Goal: Task Accomplishment & Management: Use online tool/utility

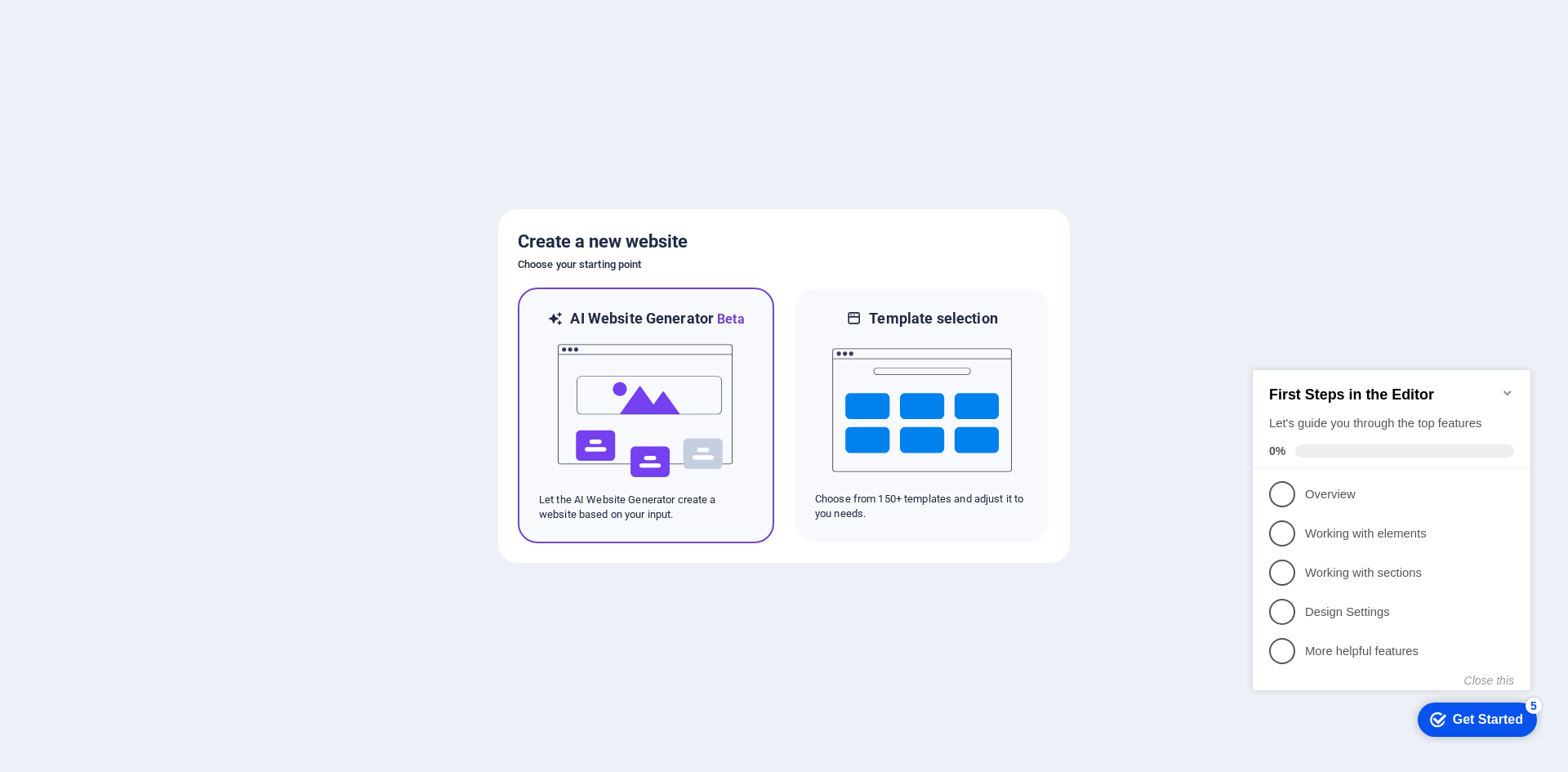
click at [738, 379] on div at bounding box center [646, 411] width 214 height 164
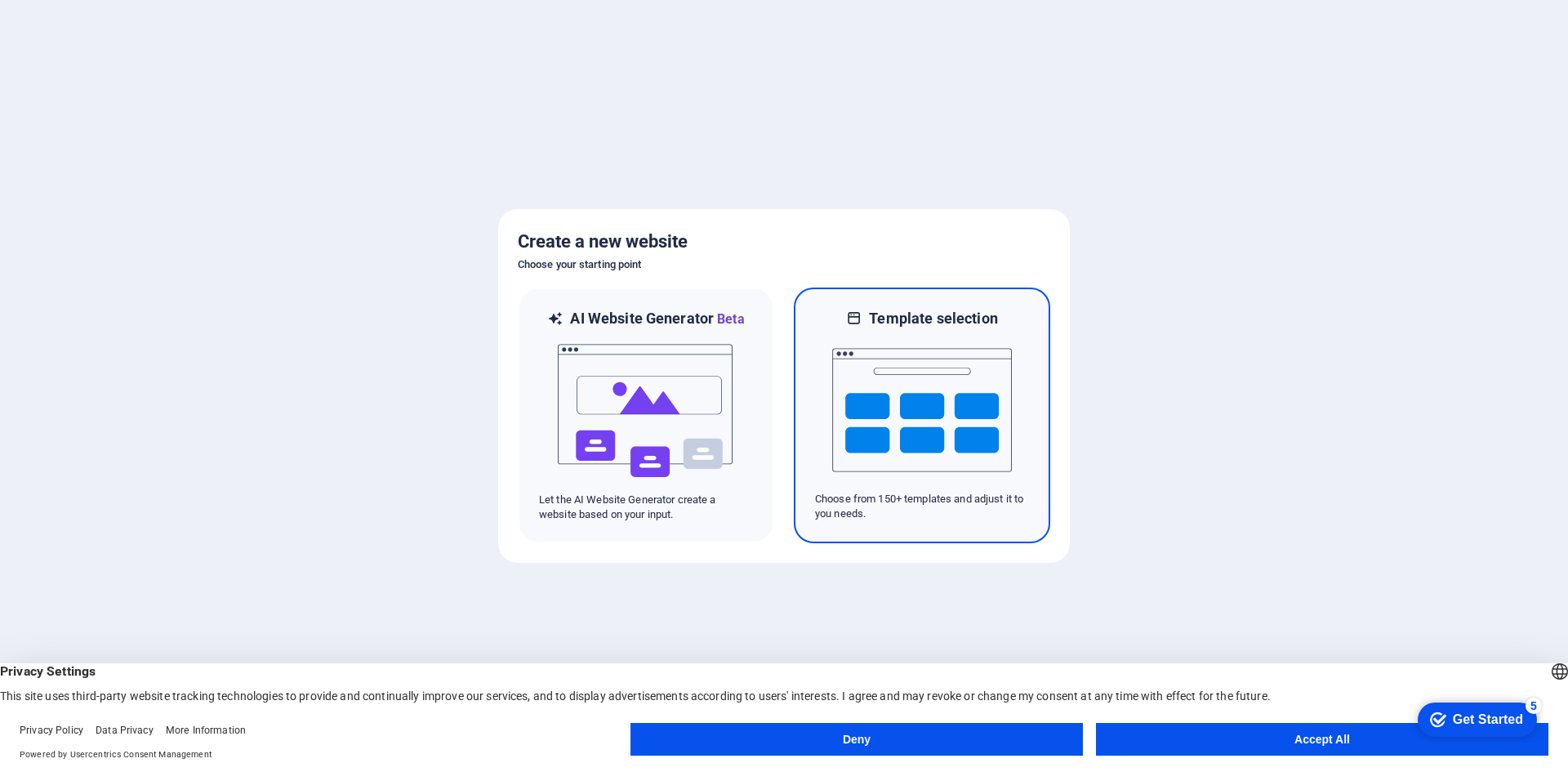
click at [891, 392] on img at bounding box center [922, 410] width 180 height 164
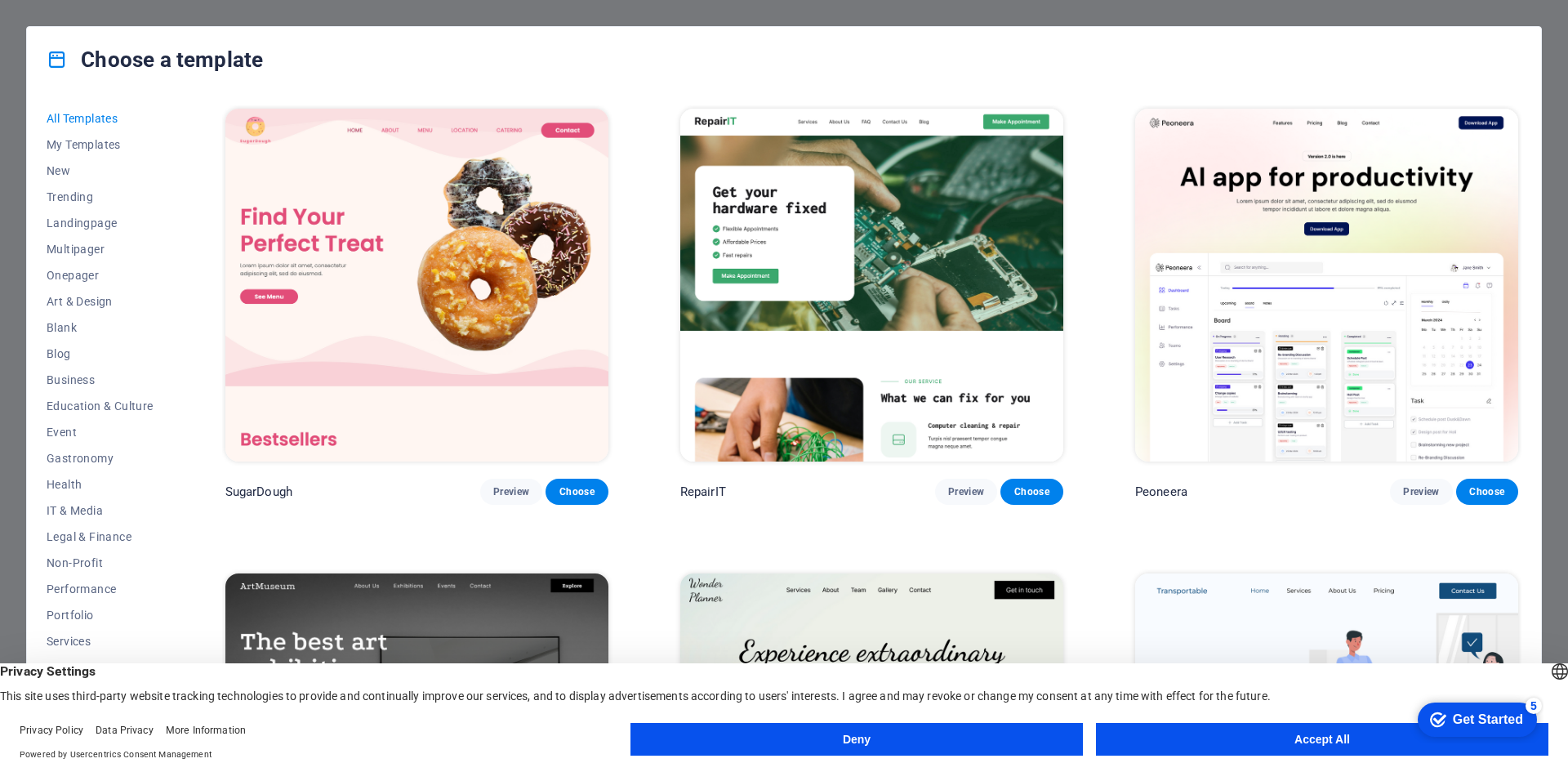
click at [1325, 749] on button "Accept All" at bounding box center [1323, 739] width 452 height 33
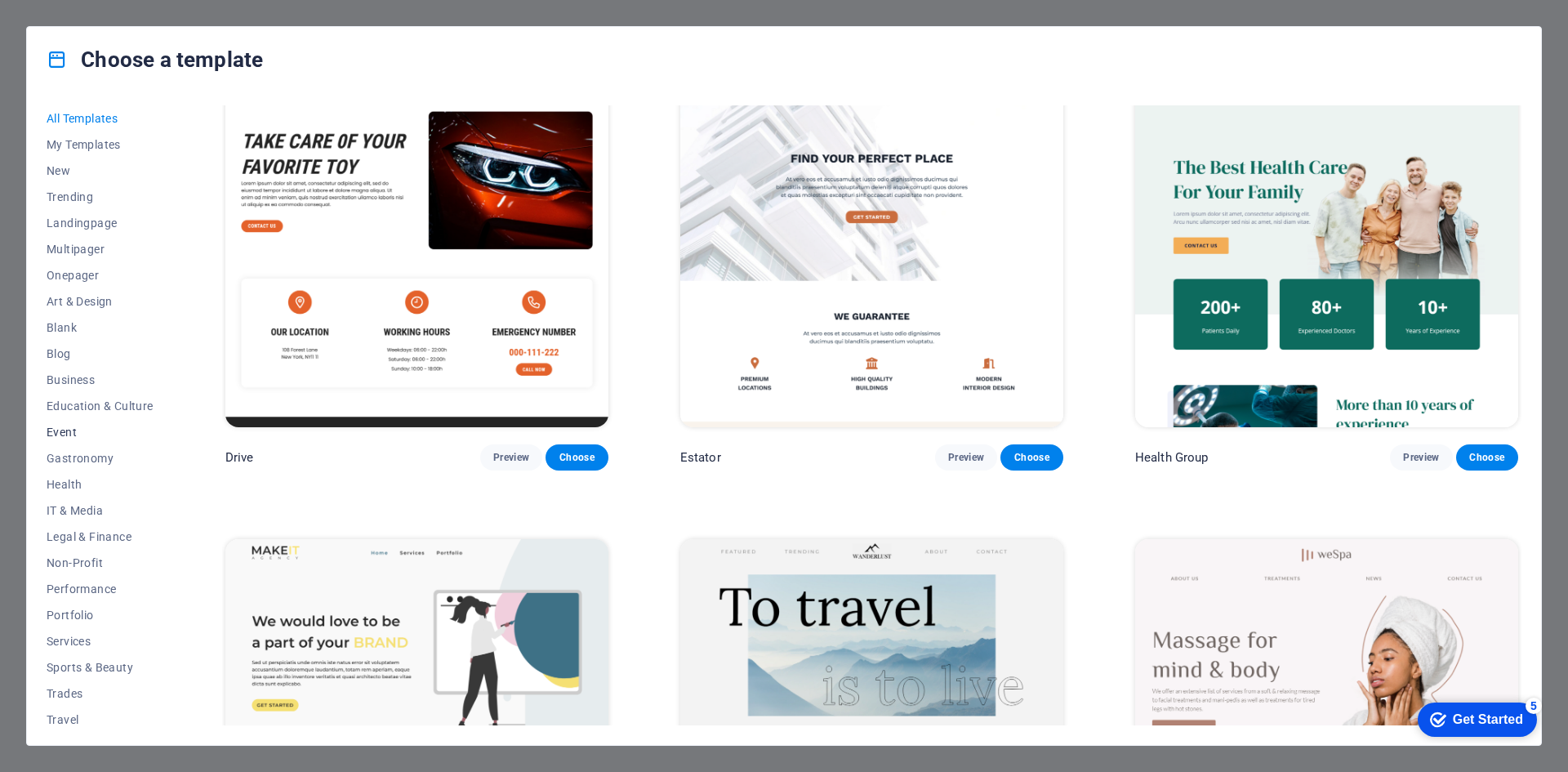
scroll to position [34, 0]
click at [85, 605] on span "Services" at bounding box center [99, 607] width 107 height 13
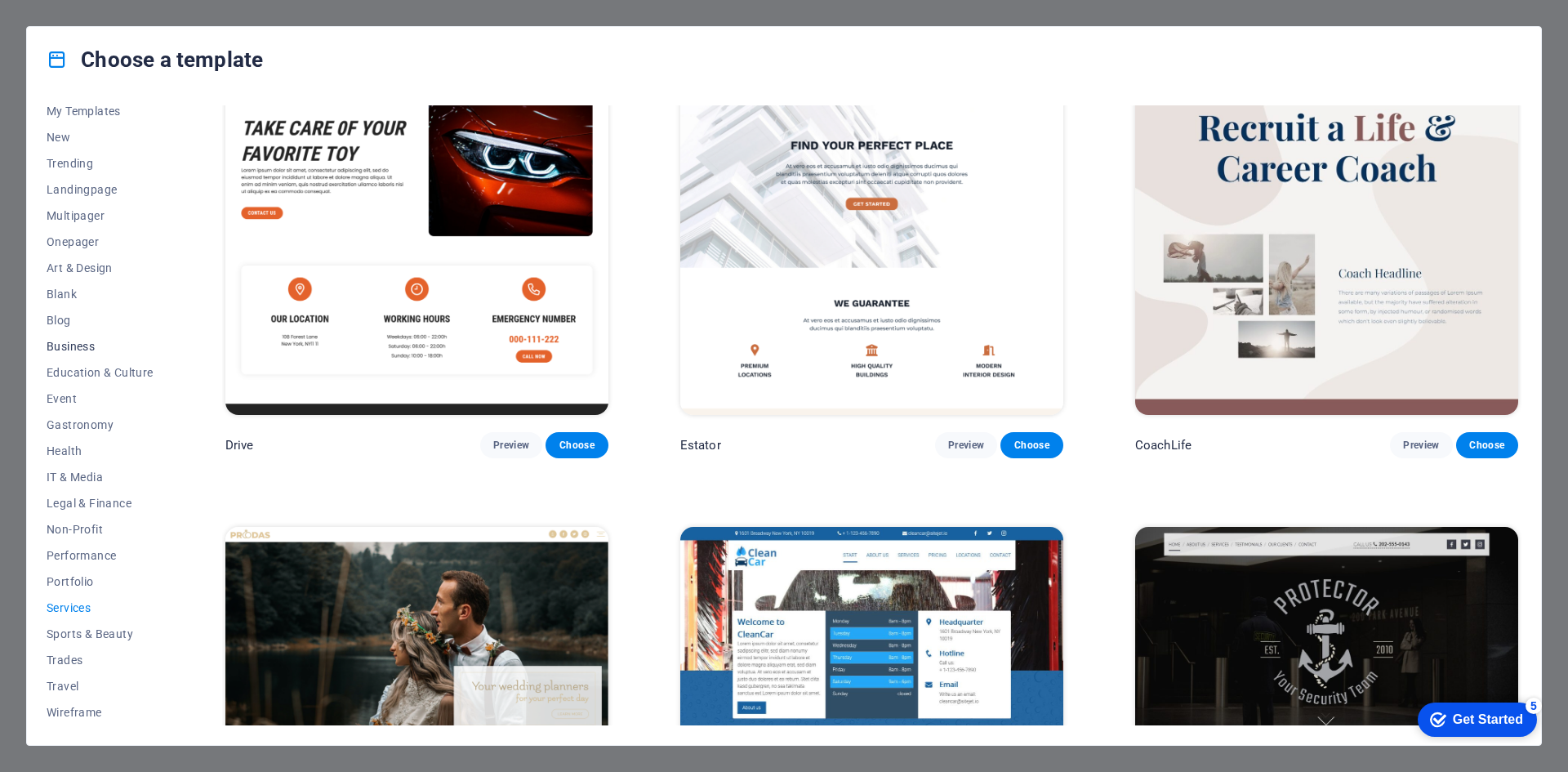
click at [81, 341] on span "Business" at bounding box center [99, 347] width 107 height 13
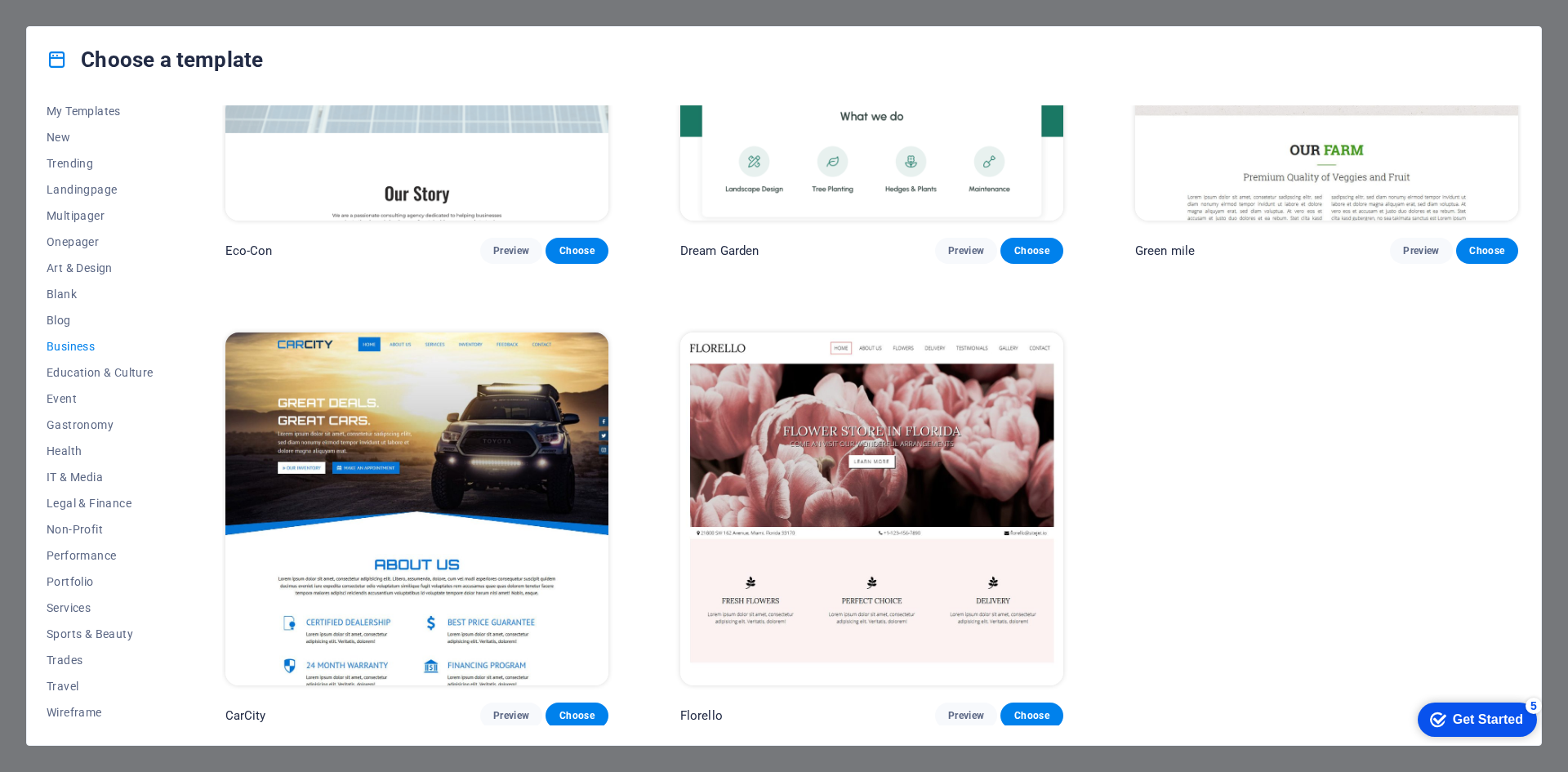
scroll to position [0, 0]
click at [92, 256] on button "Multipager" at bounding box center [99, 248] width 107 height 26
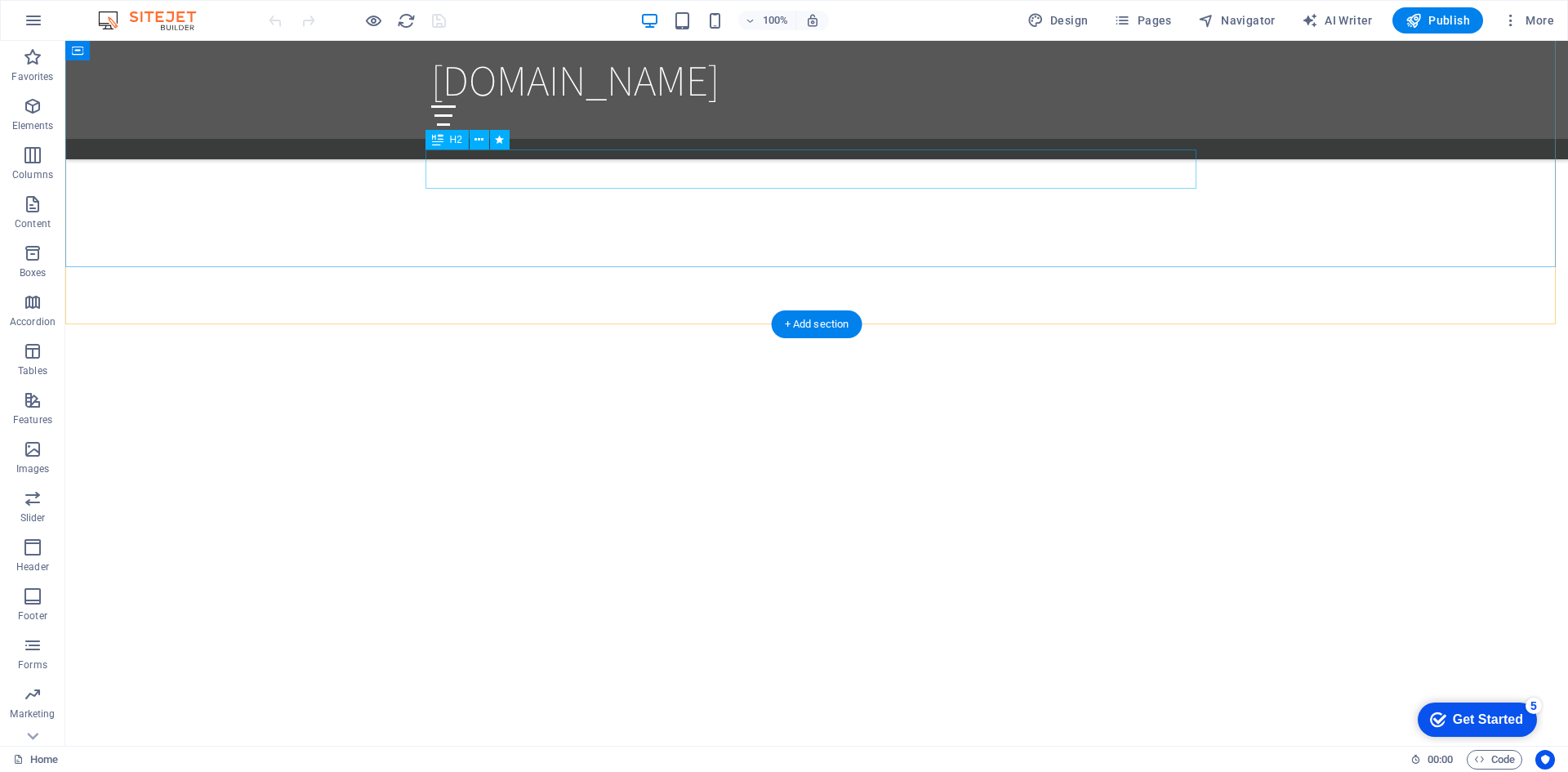
scroll to position [1306, 0]
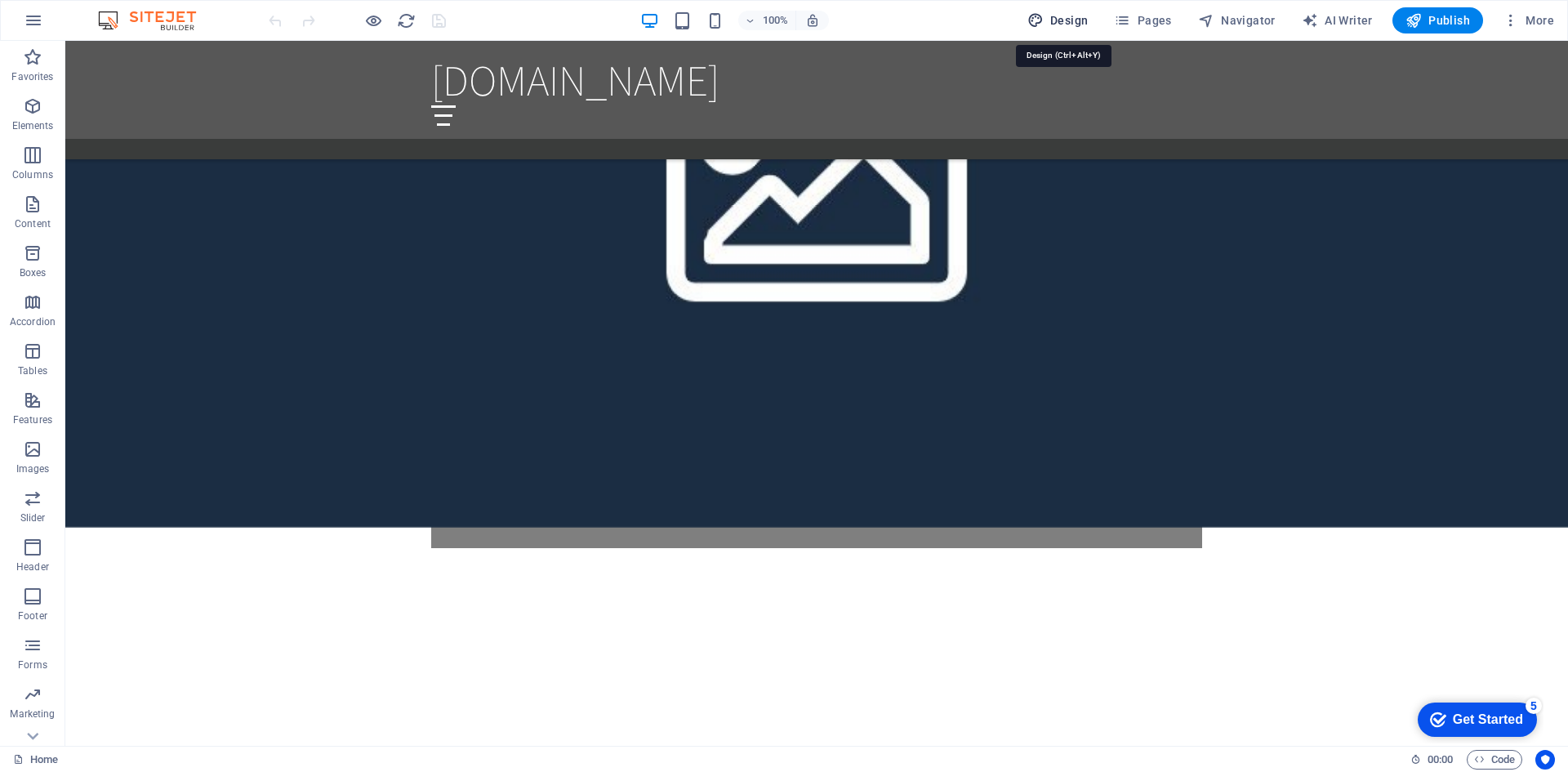
click at [1059, 15] on span "Design" at bounding box center [1058, 20] width 62 height 16
select select "rem"
select select "200"
select select "px"
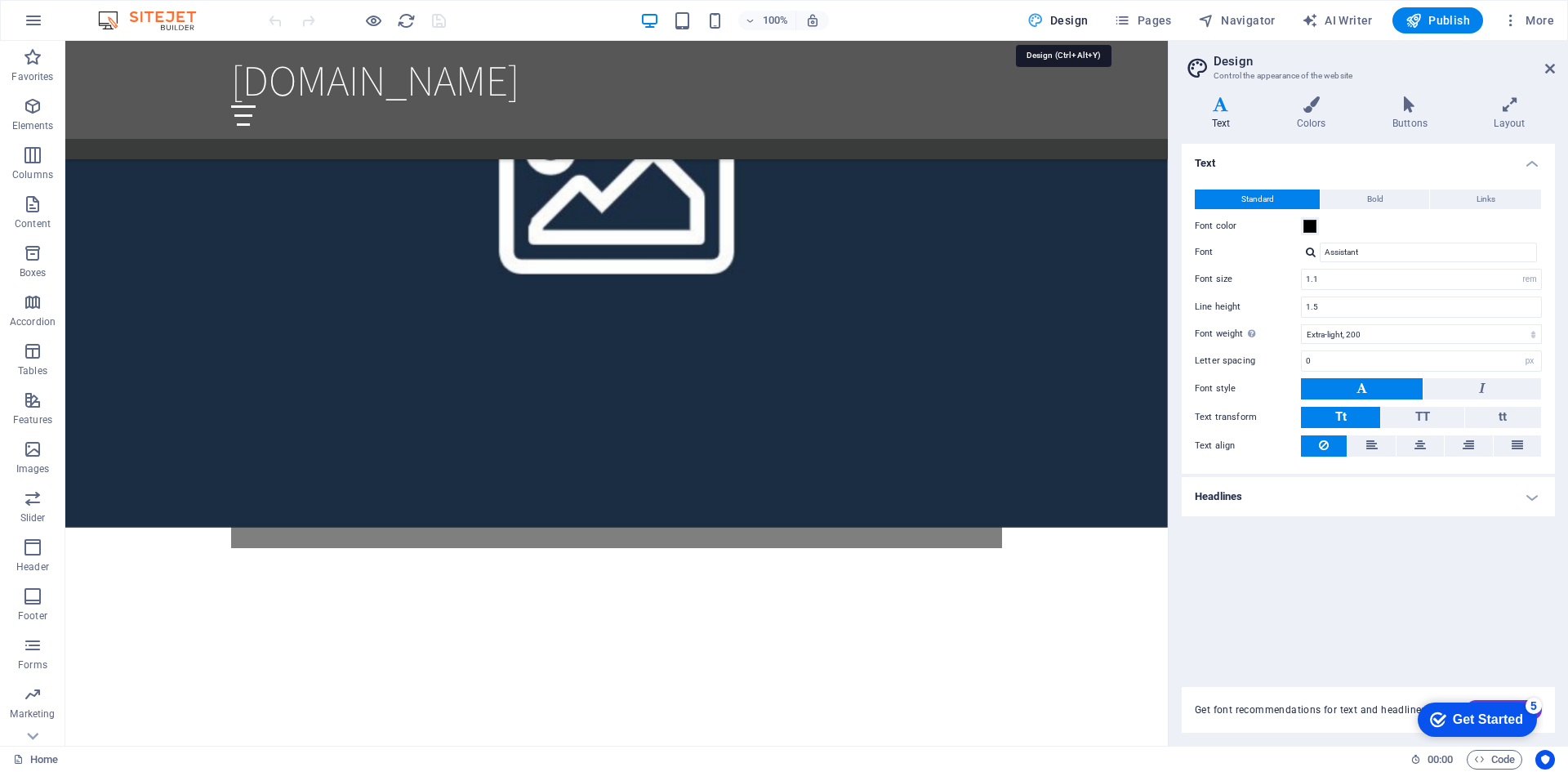
click at [1059, 15] on span "Design" at bounding box center [1058, 20] width 62 height 16
click at [19, 13] on button "button" at bounding box center [33, 20] width 39 height 39
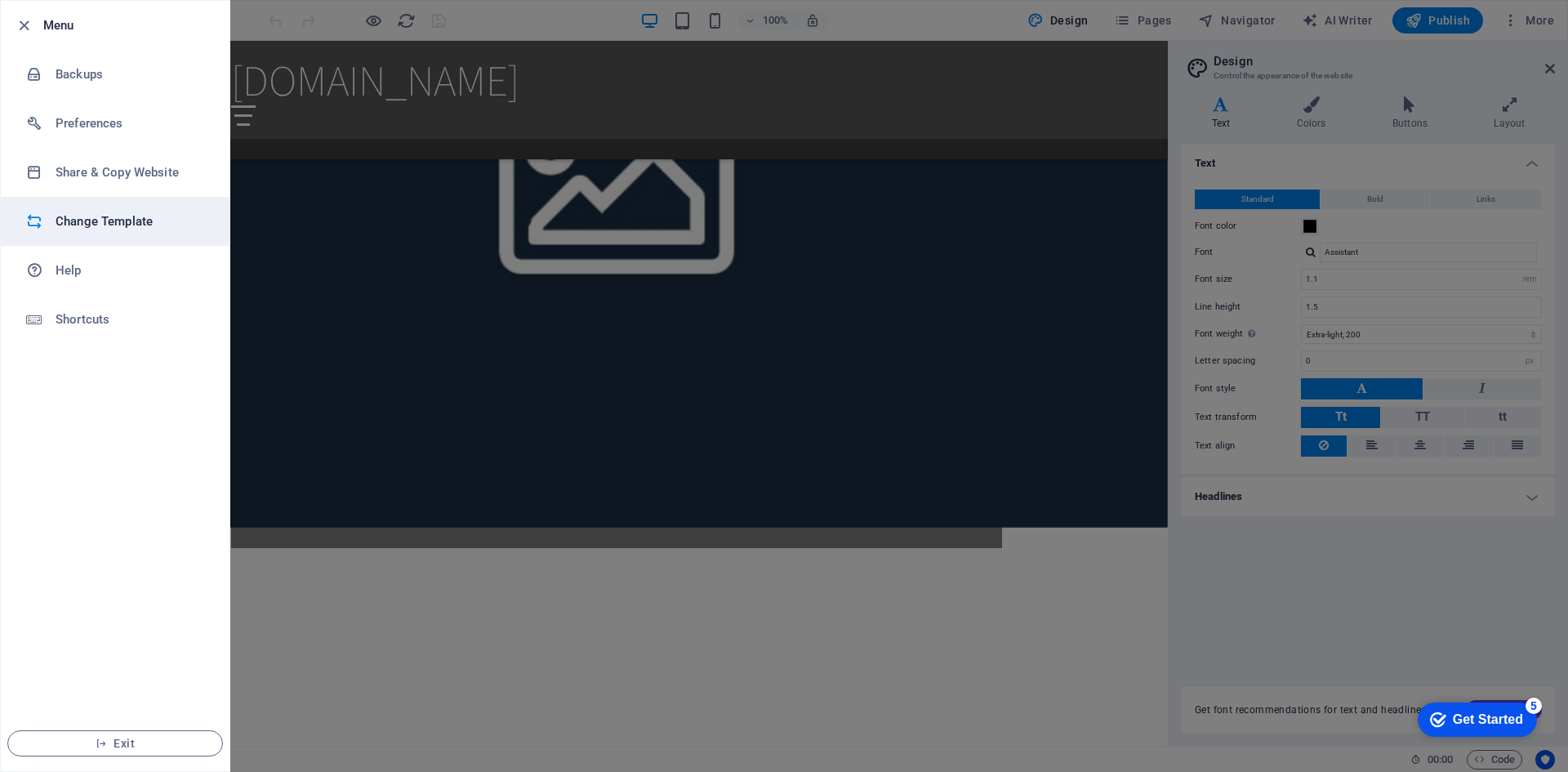
click at [125, 228] on h6 "Change Template" at bounding box center [131, 221] width 151 height 19
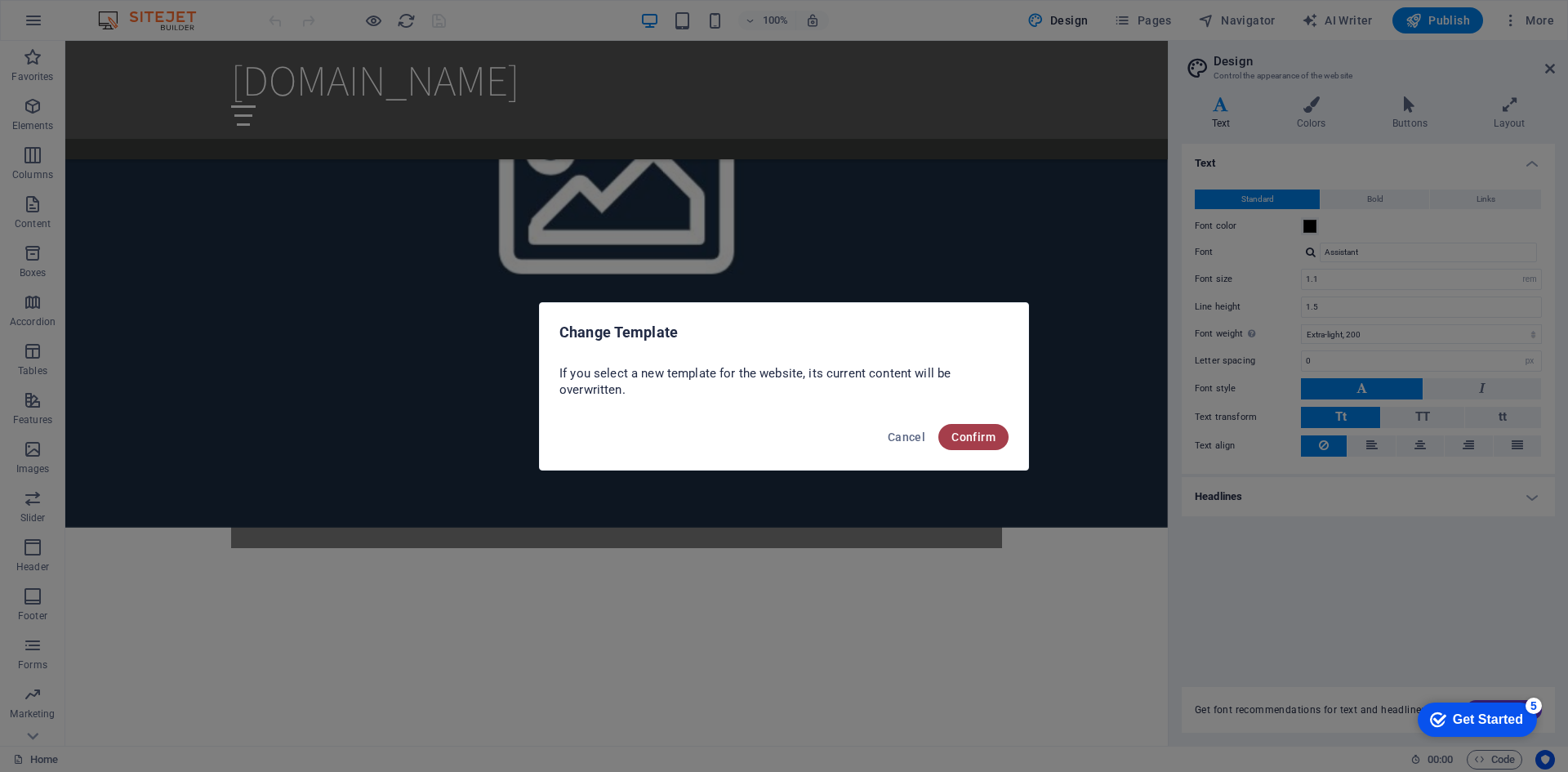
click at [986, 432] on span "Confirm" at bounding box center [973, 437] width 44 height 13
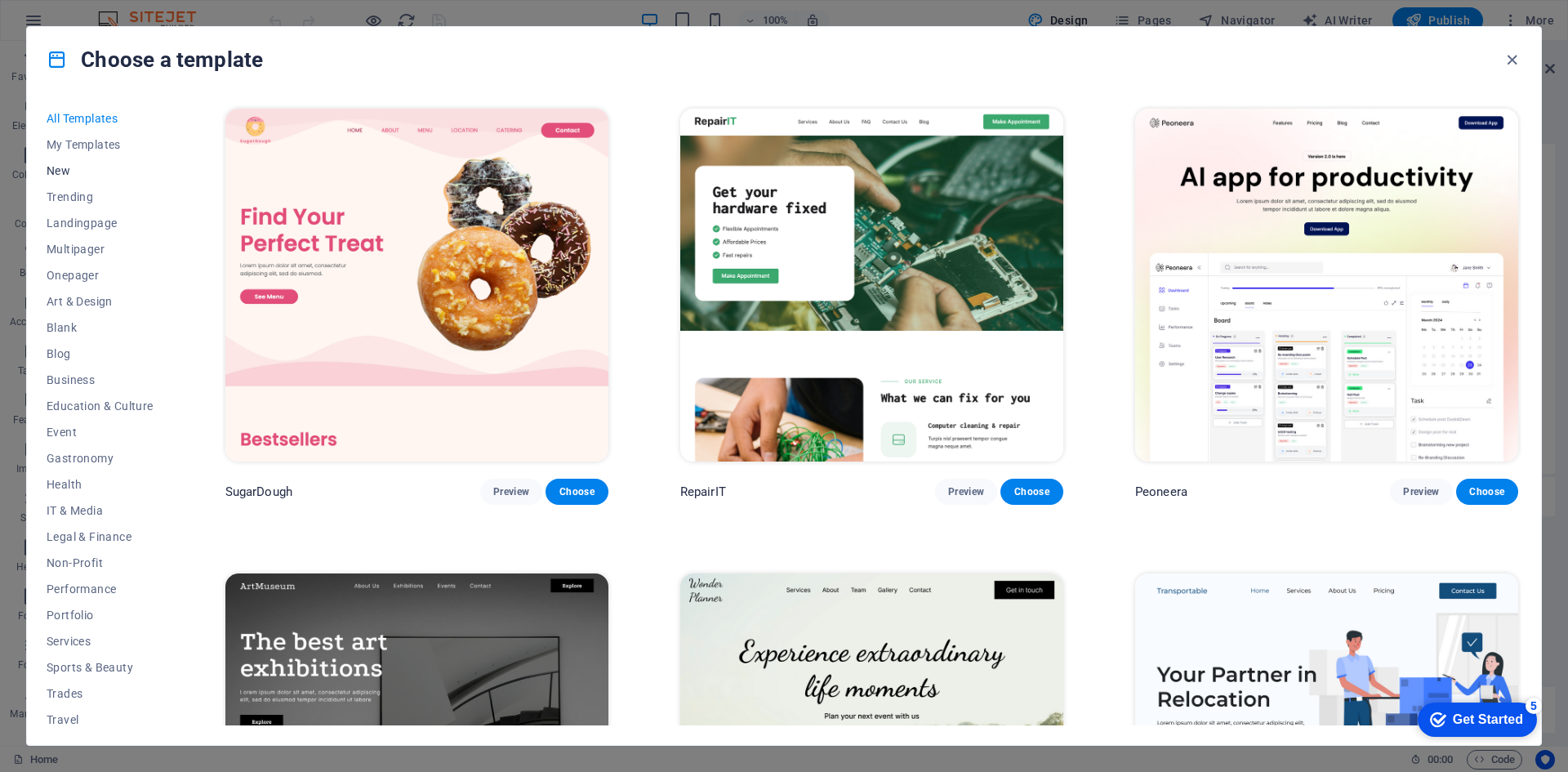
click at [87, 175] on span "New" at bounding box center [99, 171] width 107 height 13
click at [62, 173] on span "New" at bounding box center [99, 171] width 107 height 13
click at [81, 198] on span "Trending" at bounding box center [99, 197] width 107 height 13
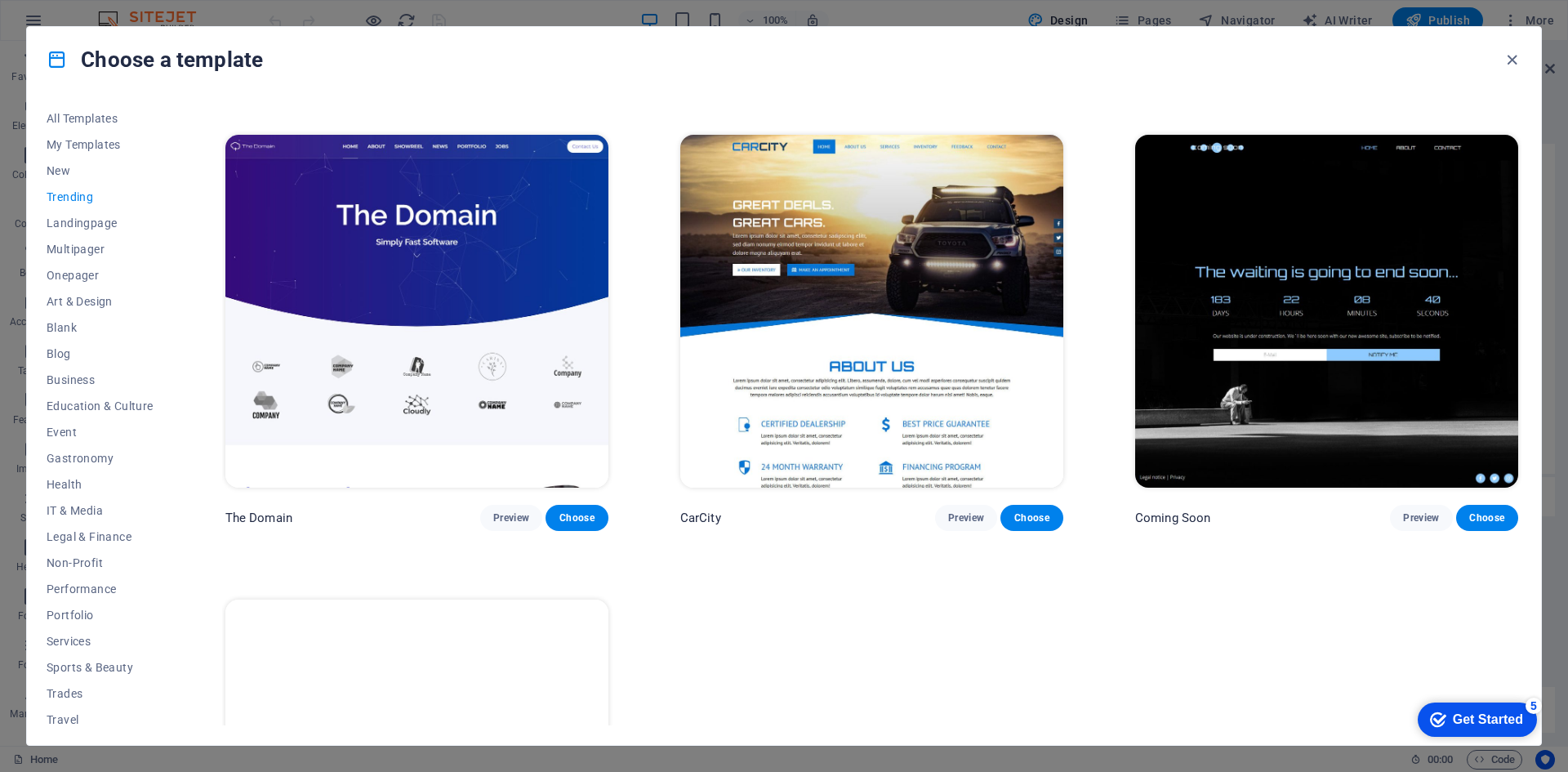
scroll to position [2094, 0]
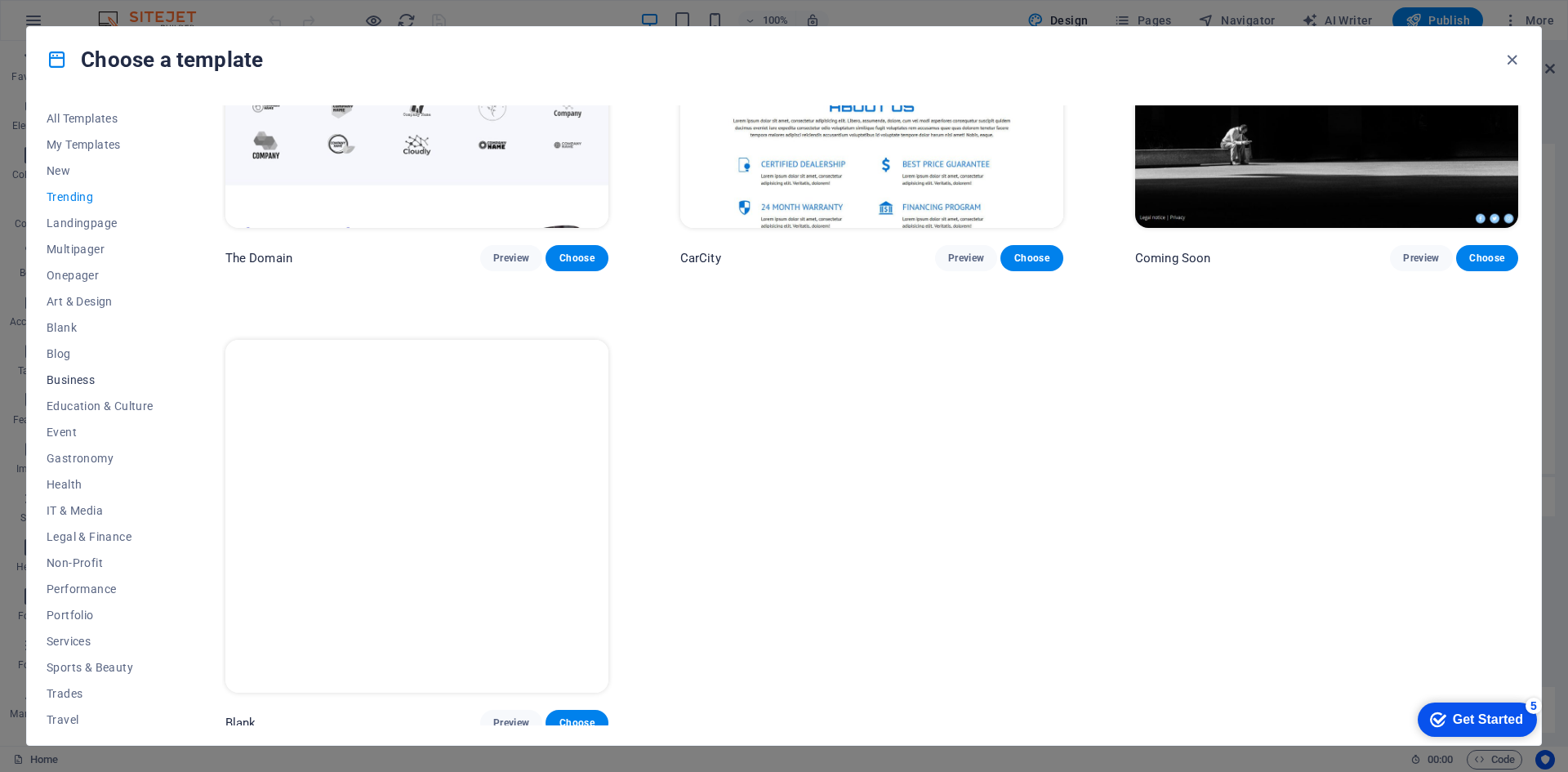
click at [91, 377] on span "Business" at bounding box center [99, 380] width 107 height 13
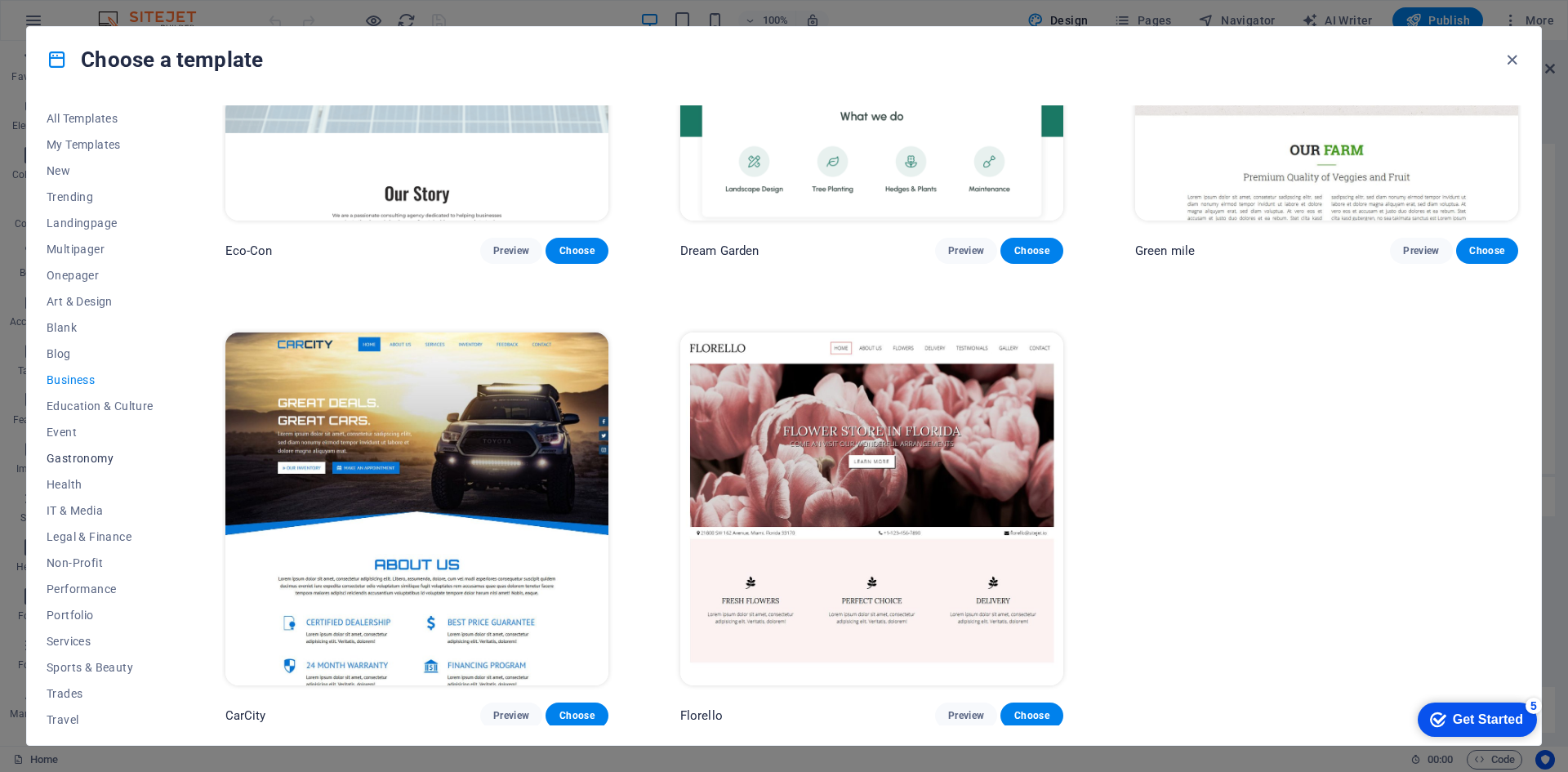
scroll to position [34, 0]
click at [121, 499] on span "Legal & Finance" at bounding box center [99, 503] width 107 height 13
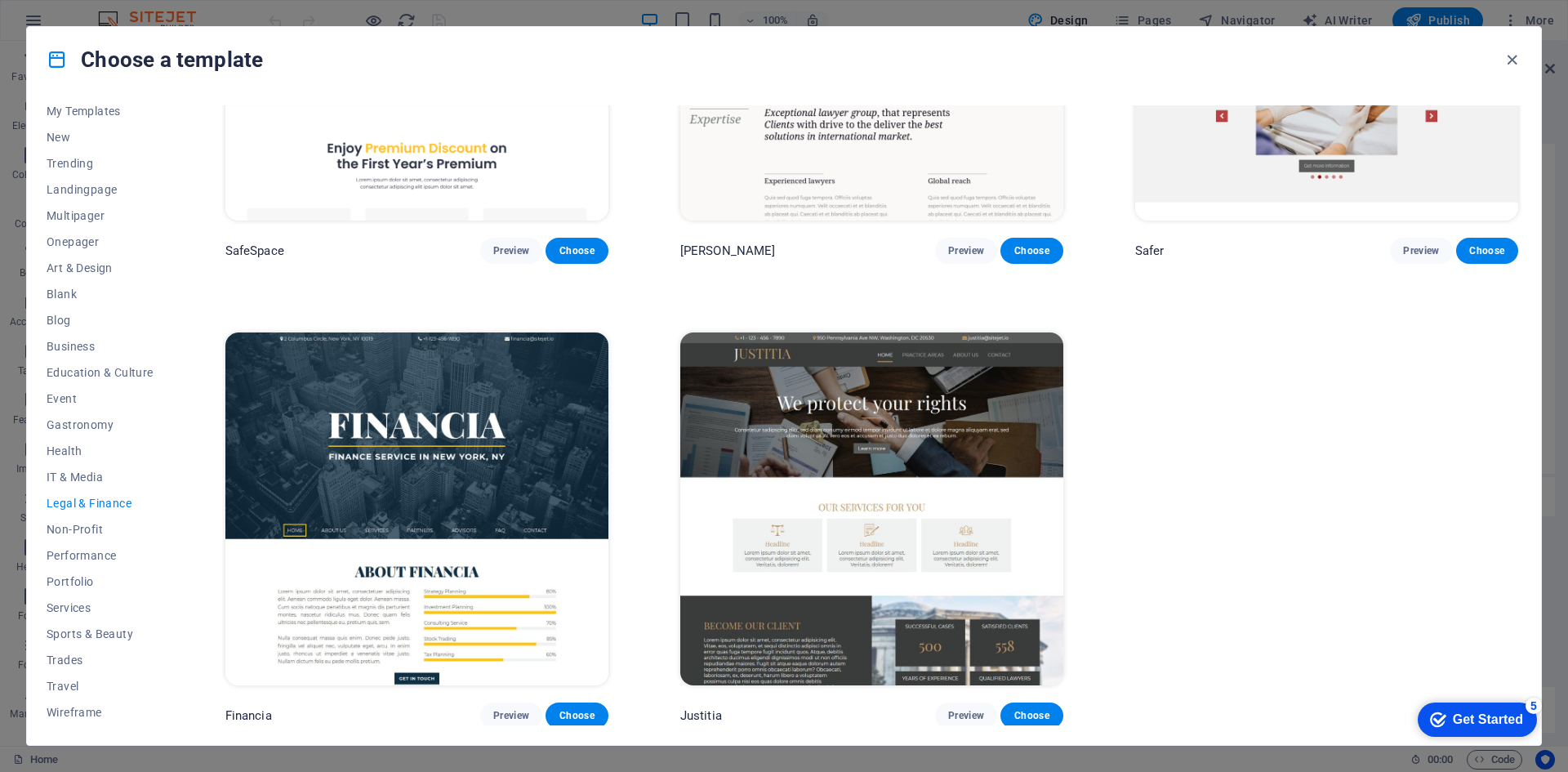
scroll to position [0, 0]
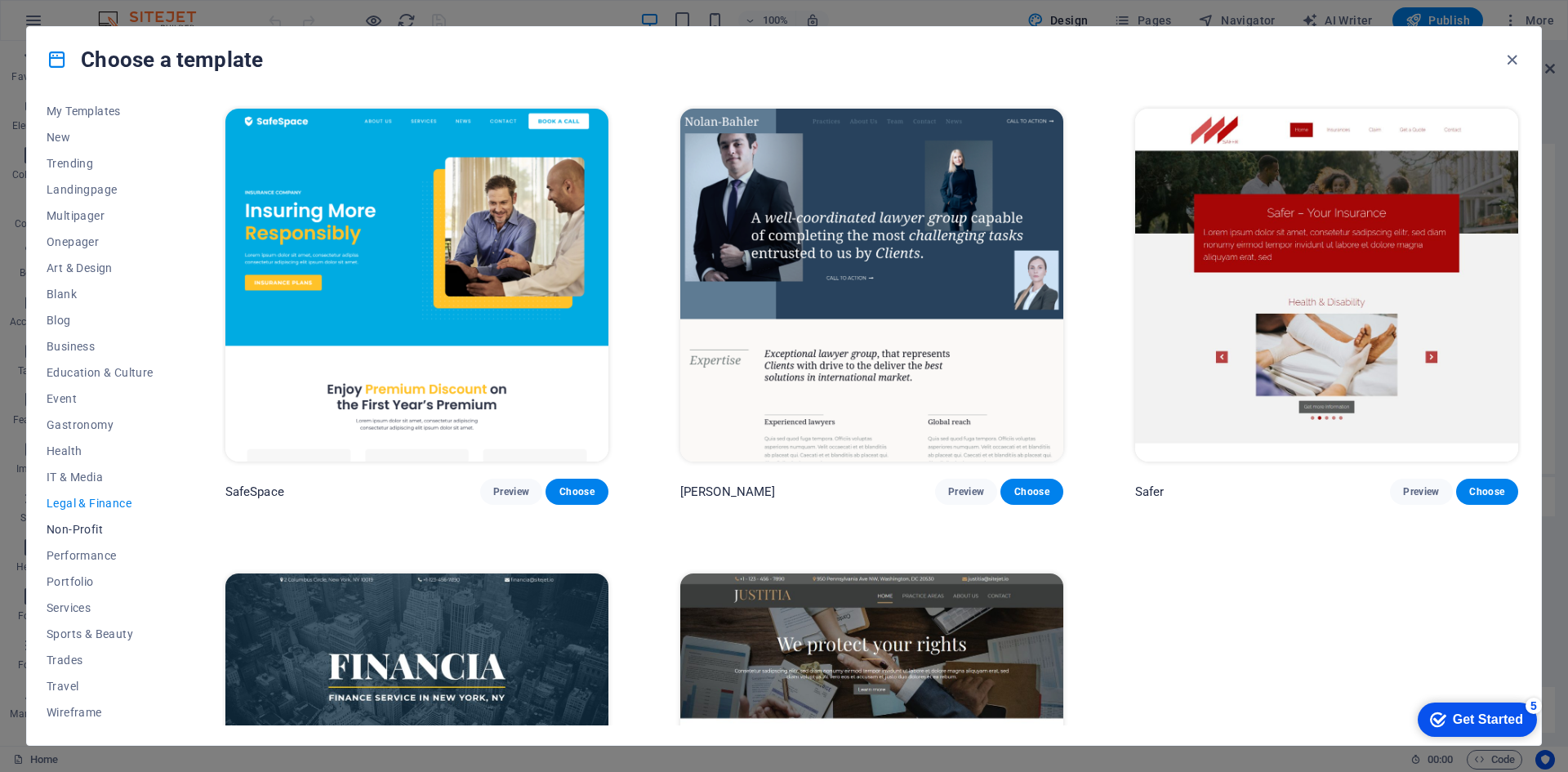
click at [97, 523] on span "Non-Profit" at bounding box center [99, 529] width 107 height 13
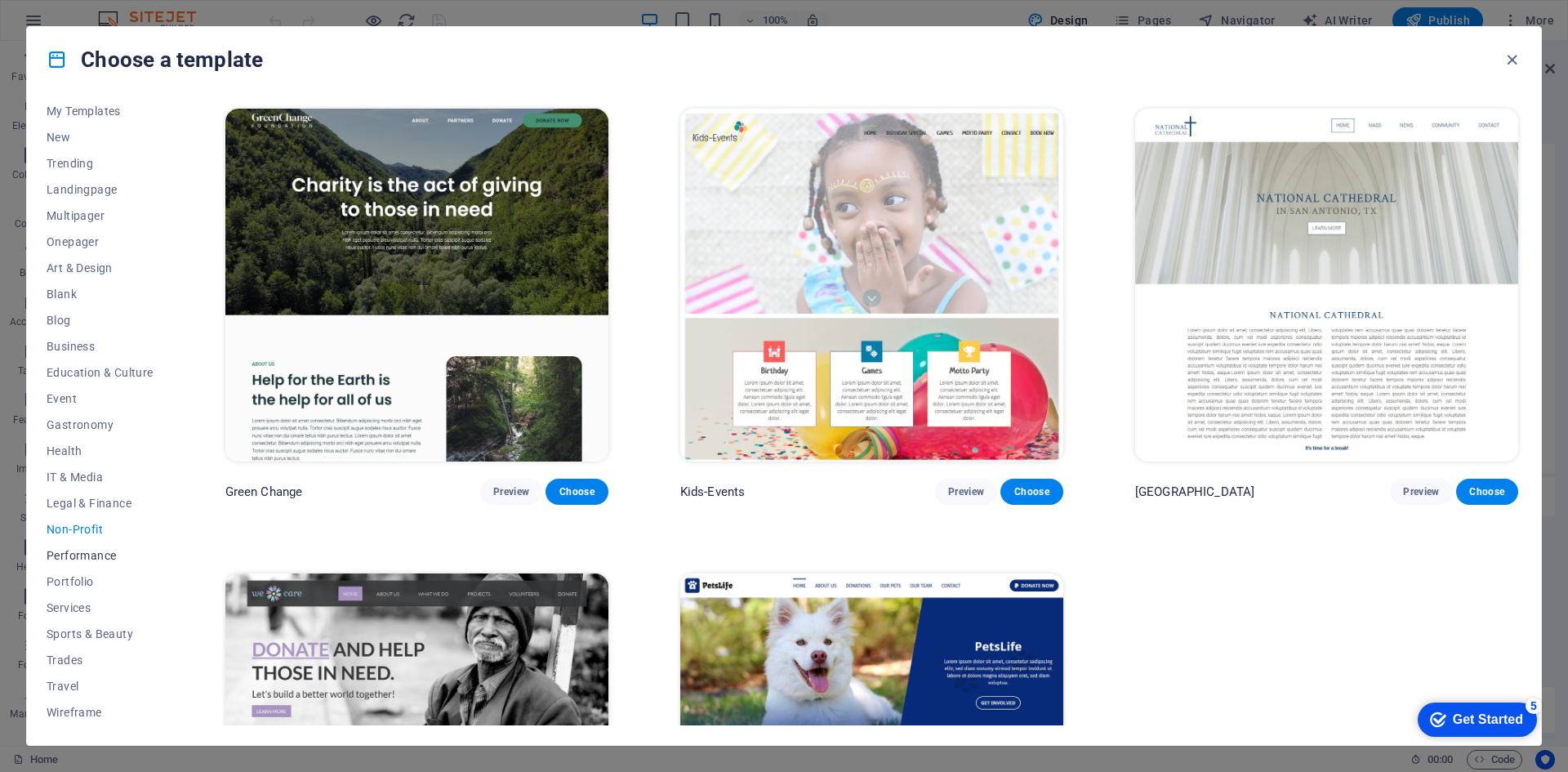
click at [106, 553] on span "Performance" at bounding box center [99, 555] width 107 height 13
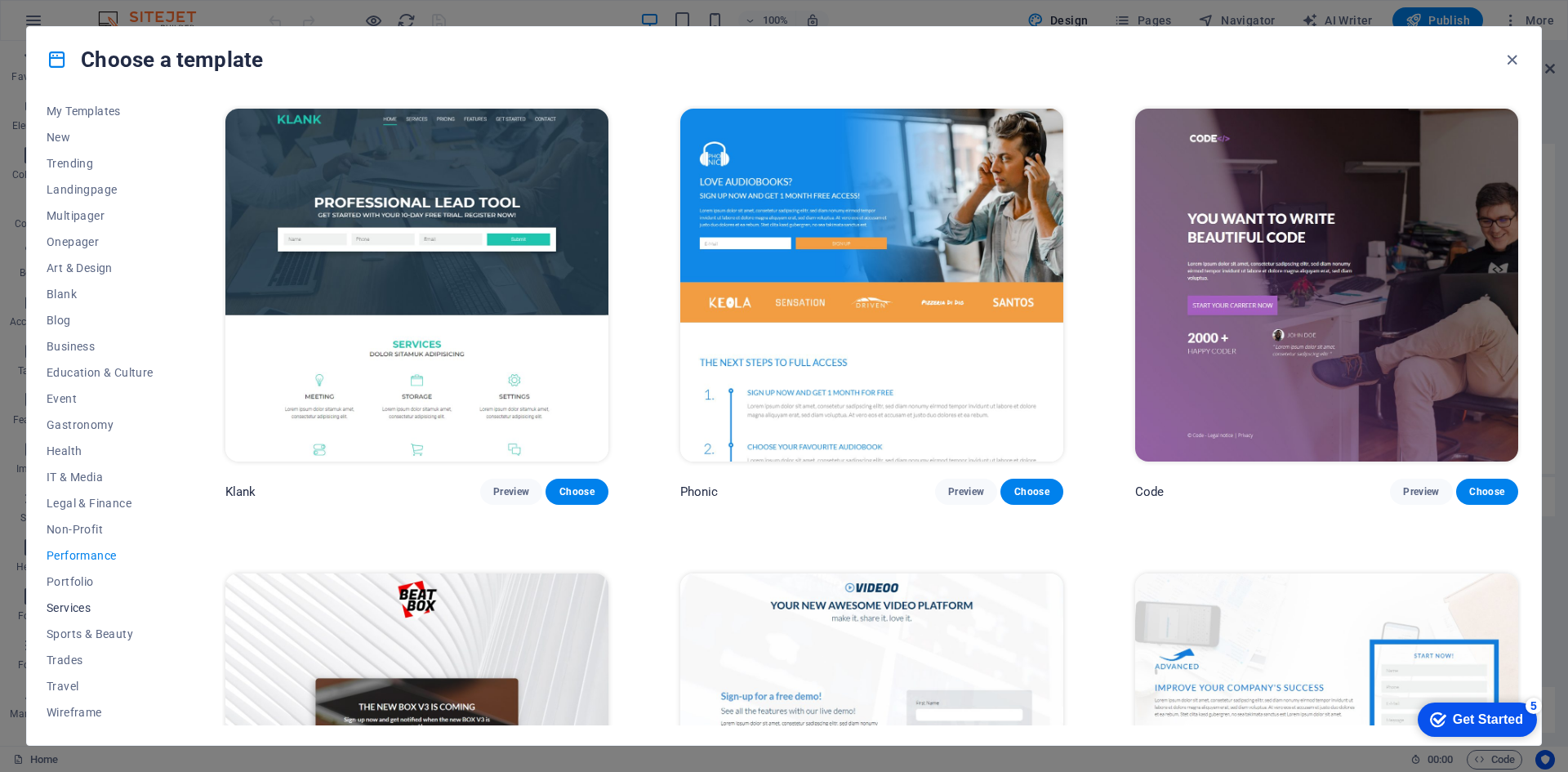
click at [85, 599] on button "Services" at bounding box center [99, 607] width 107 height 26
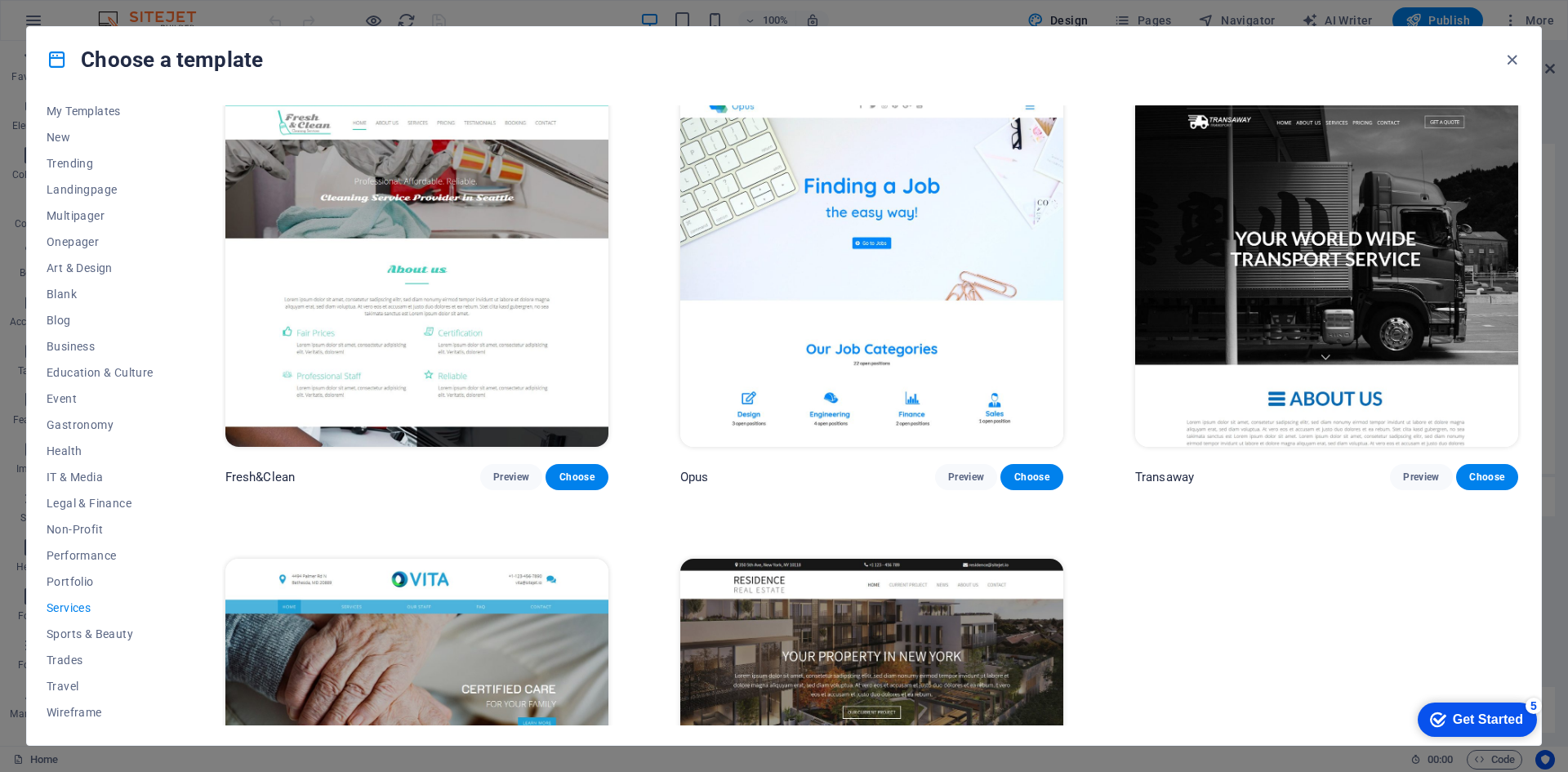
scroll to position [2557, 0]
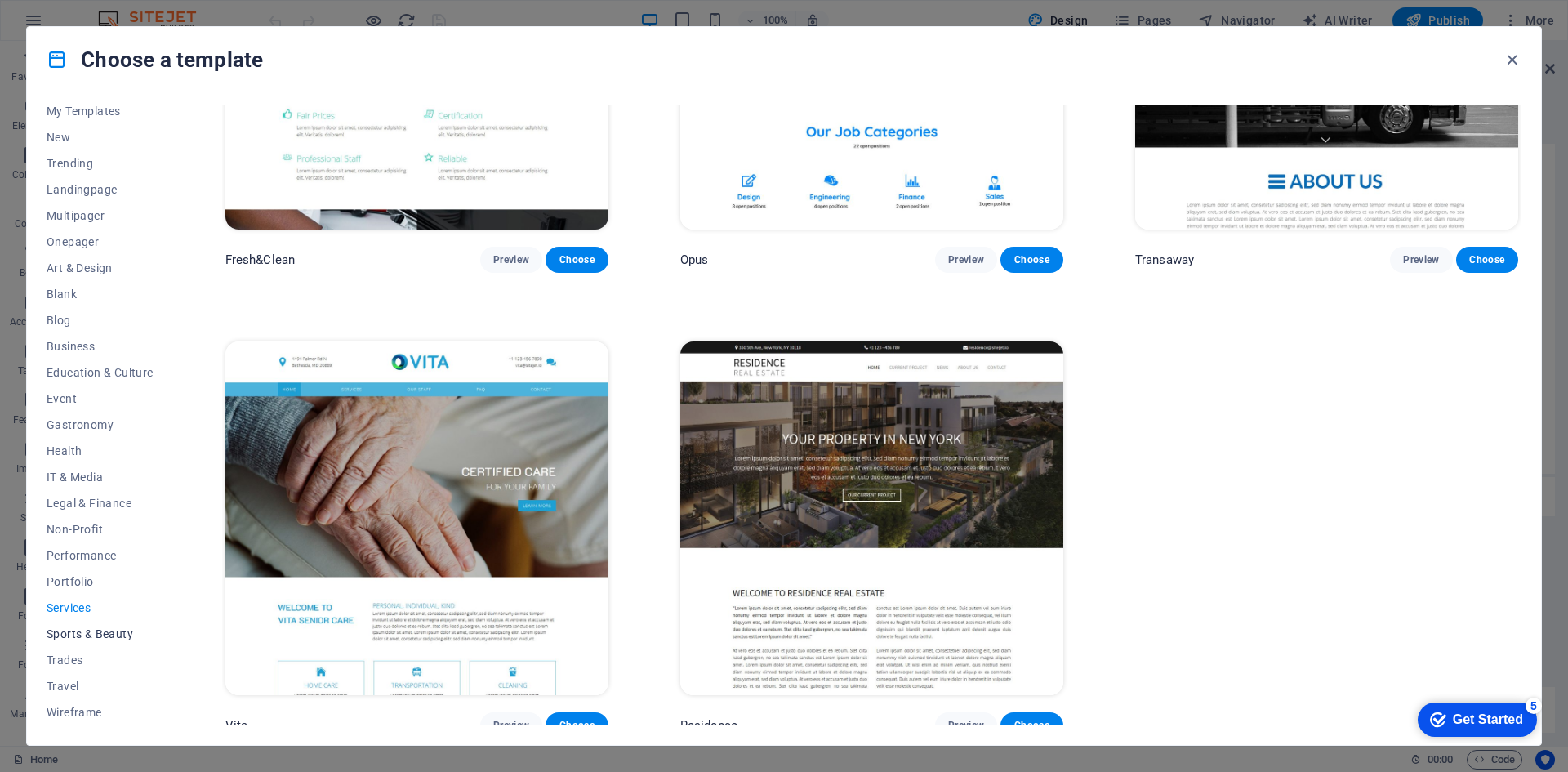
click at [119, 631] on span "Sports & Beauty" at bounding box center [99, 634] width 107 height 13
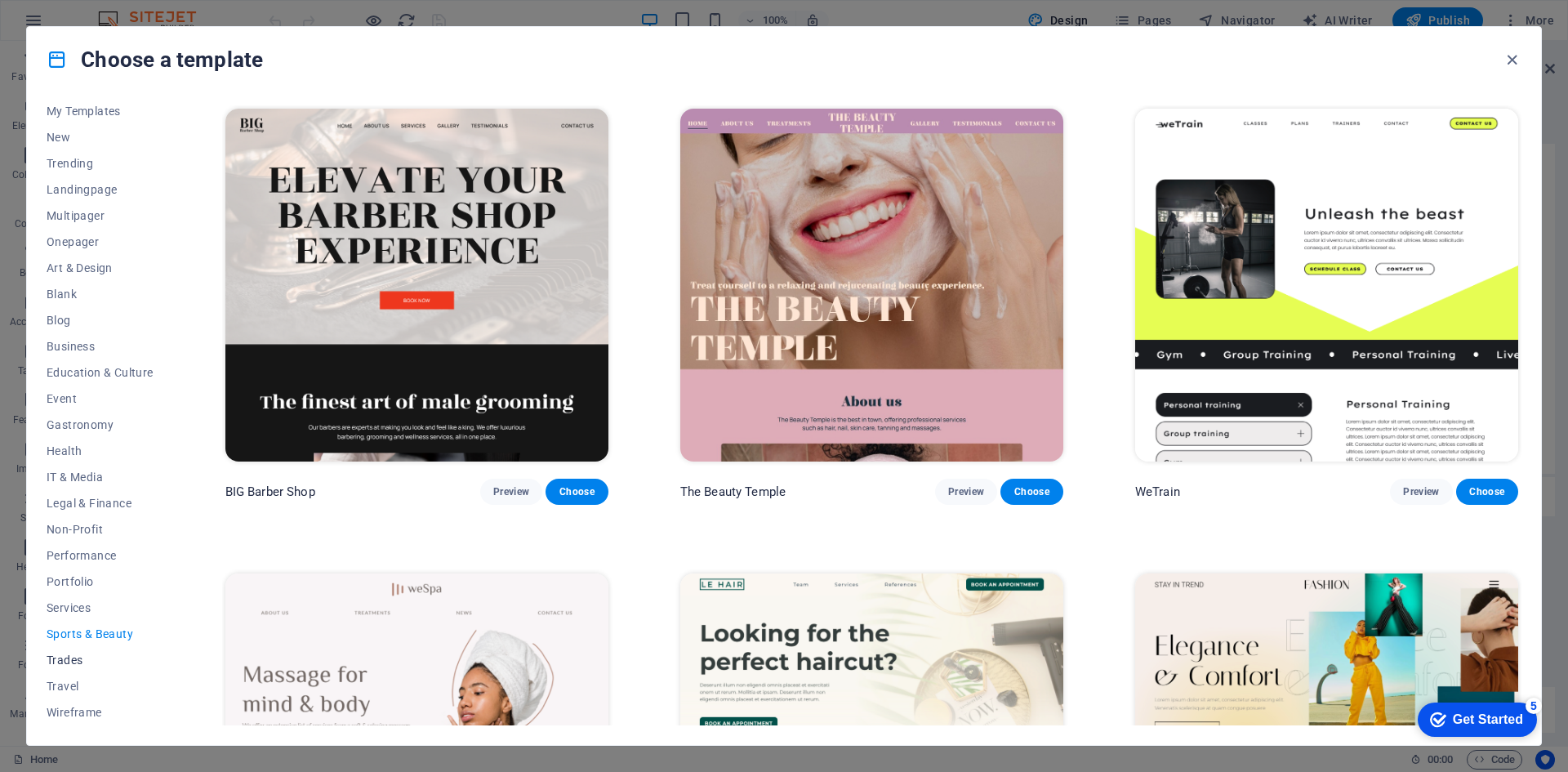
click at [75, 660] on span "Trades" at bounding box center [99, 660] width 107 height 13
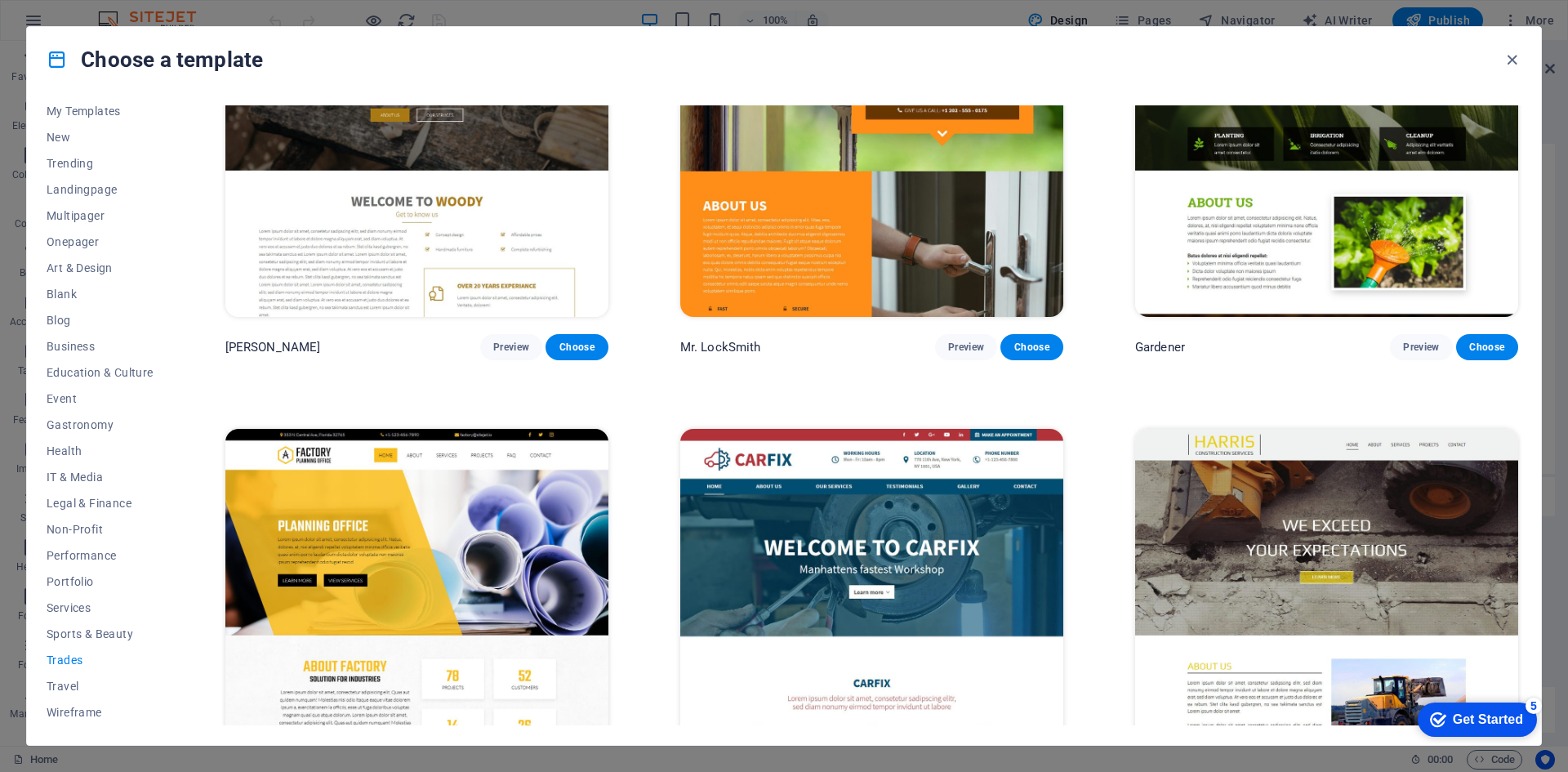
scroll to position [704, 0]
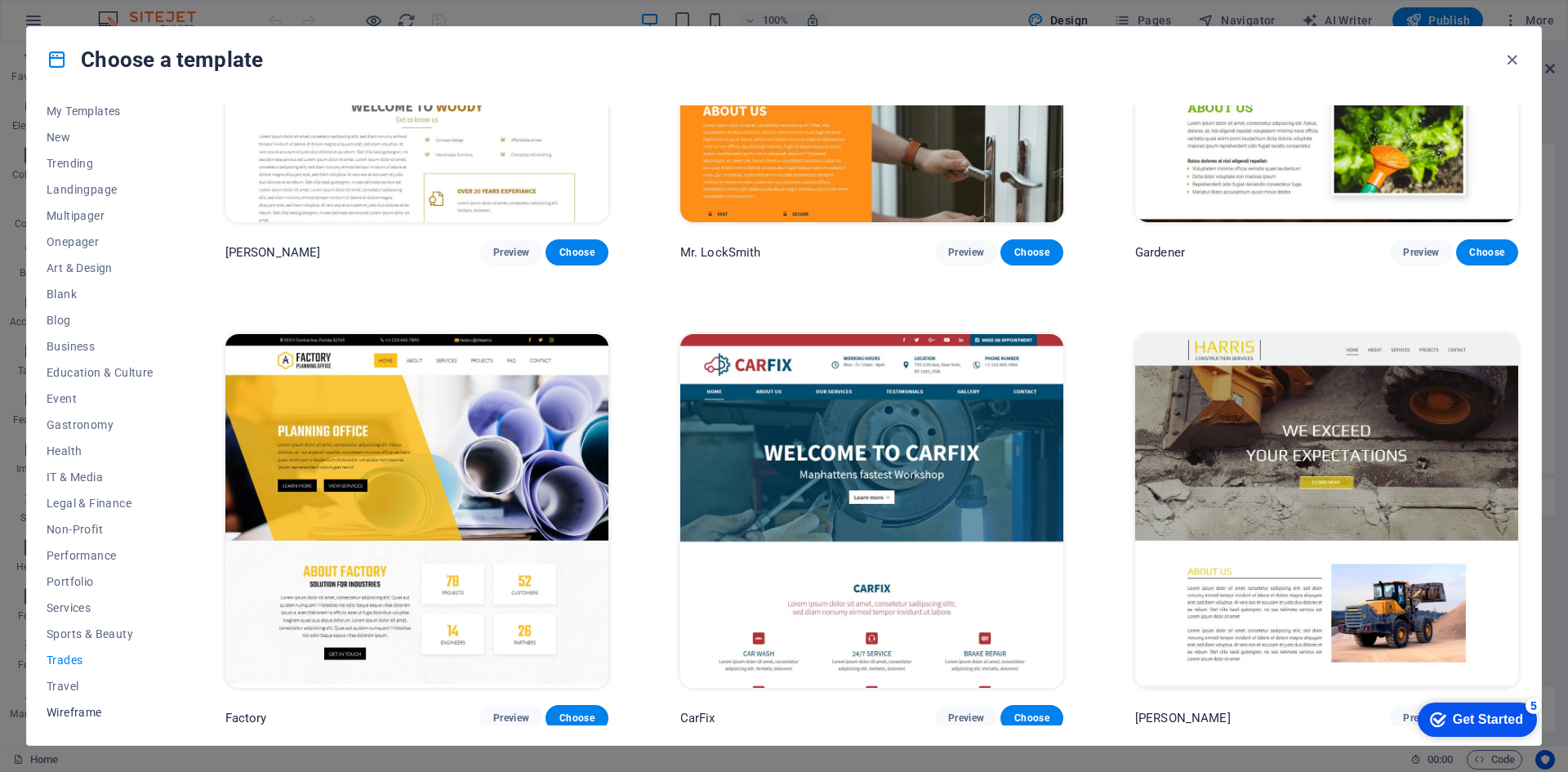
click at [90, 709] on span "Wireframe" at bounding box center [99, 712] width 107 height 13
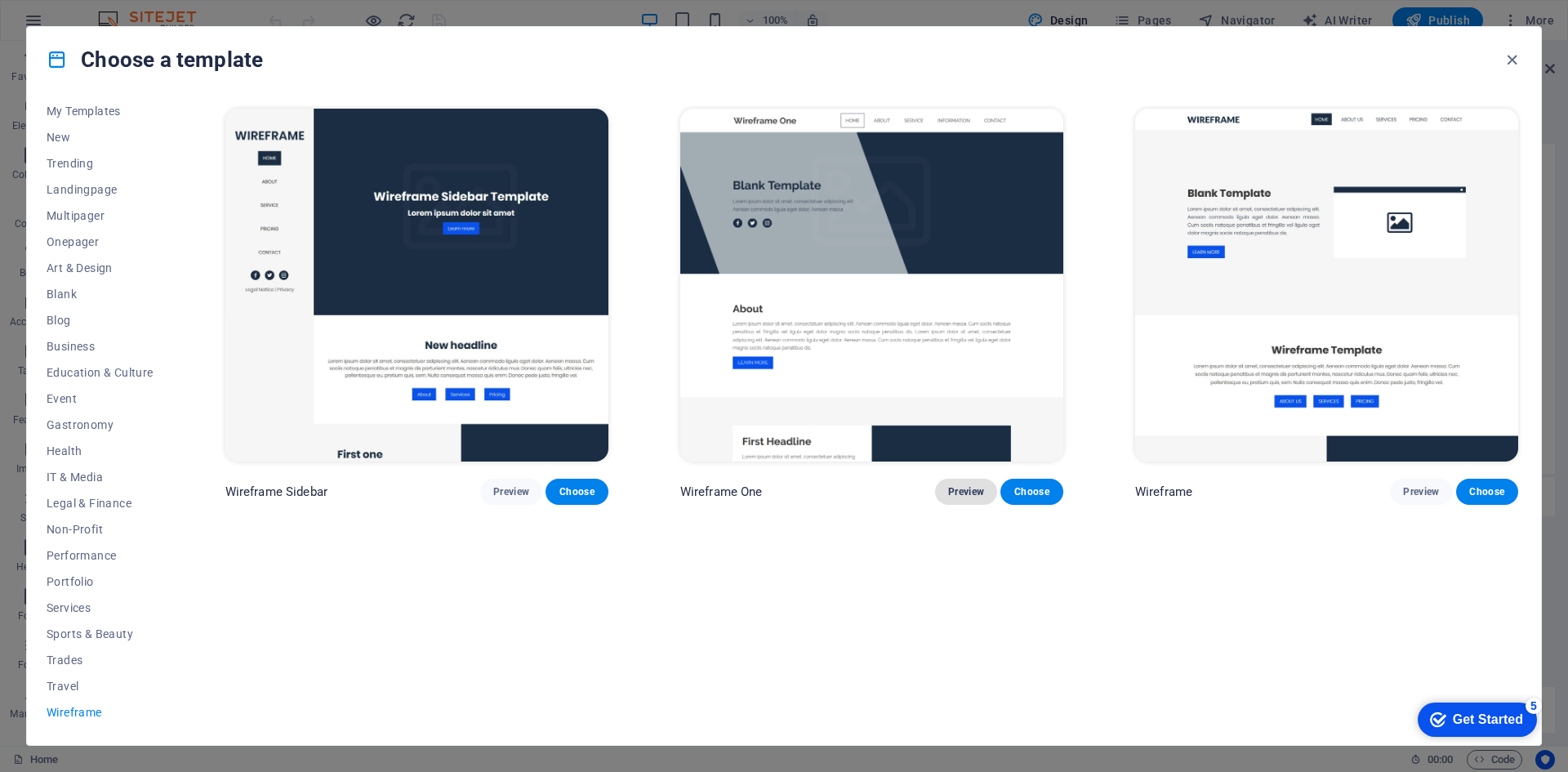
click at [973, 485] on span "Preview" at bounding box center [965, 492] width 36 height 13
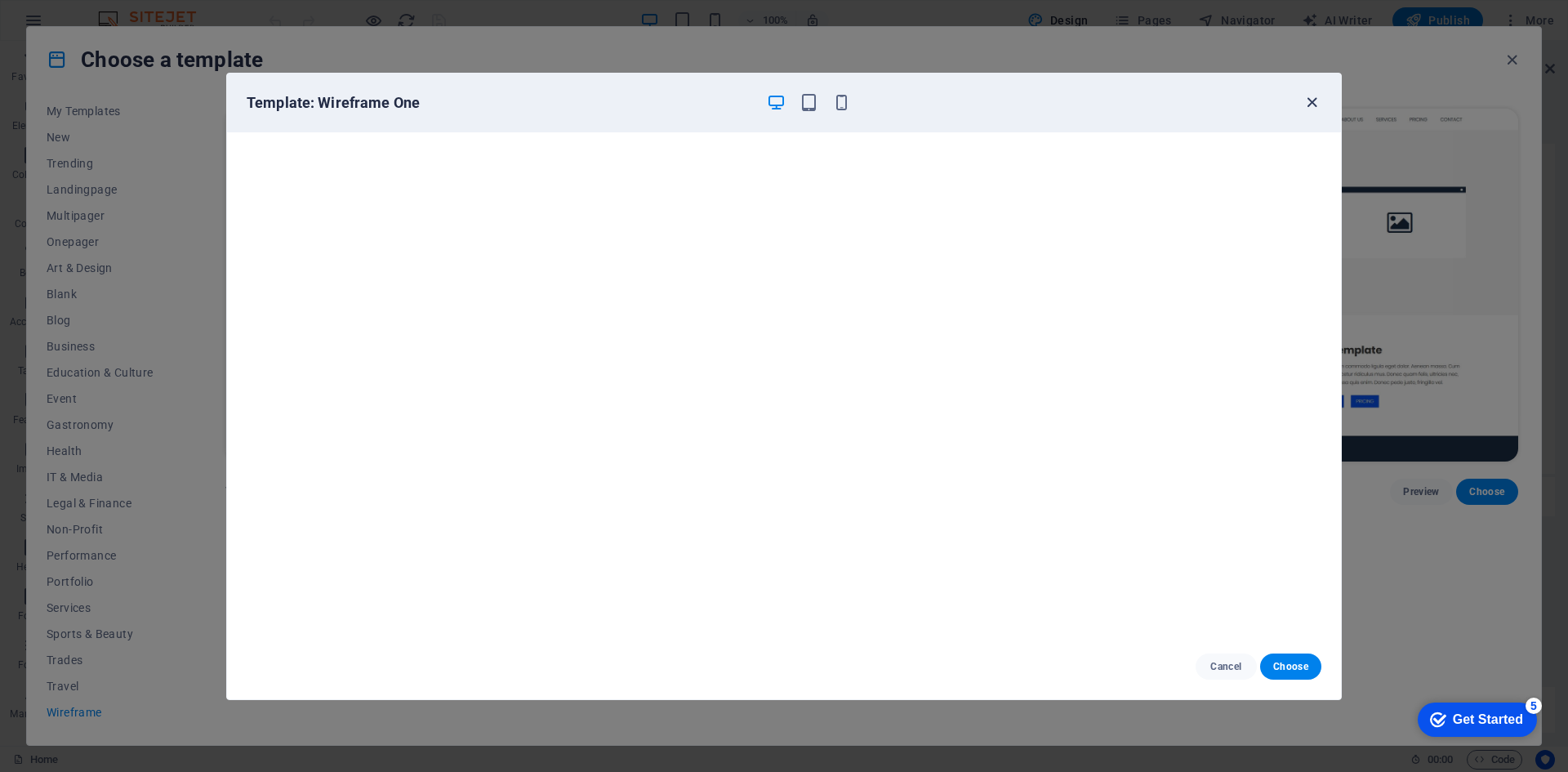
click at [1308, 103] on icon "button" at bounding box center [1312, 103] width 19 height 19
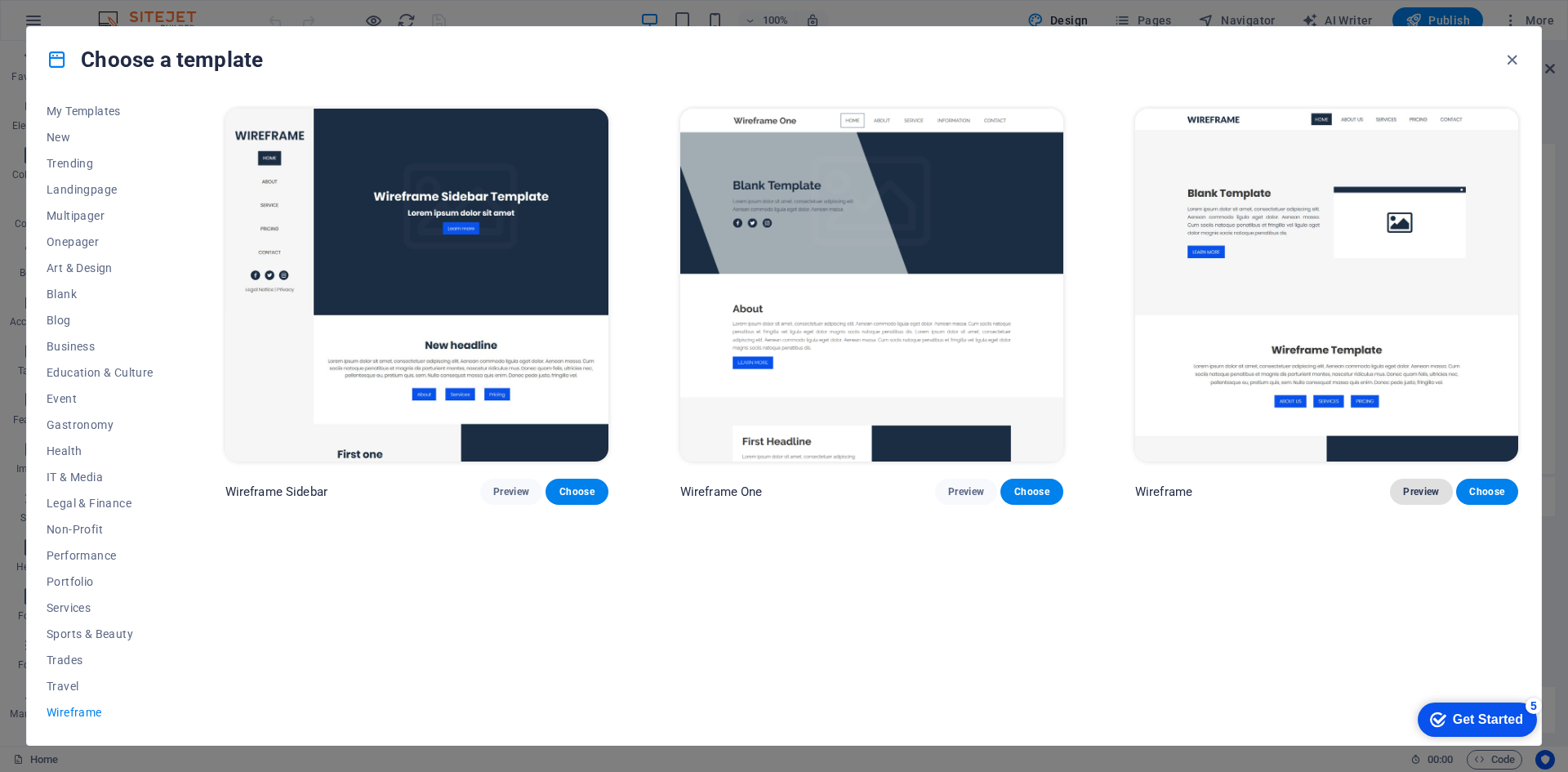
click at [1398, 492] on button "Preview" at bounding box center [1421, 491] width 62 height 26
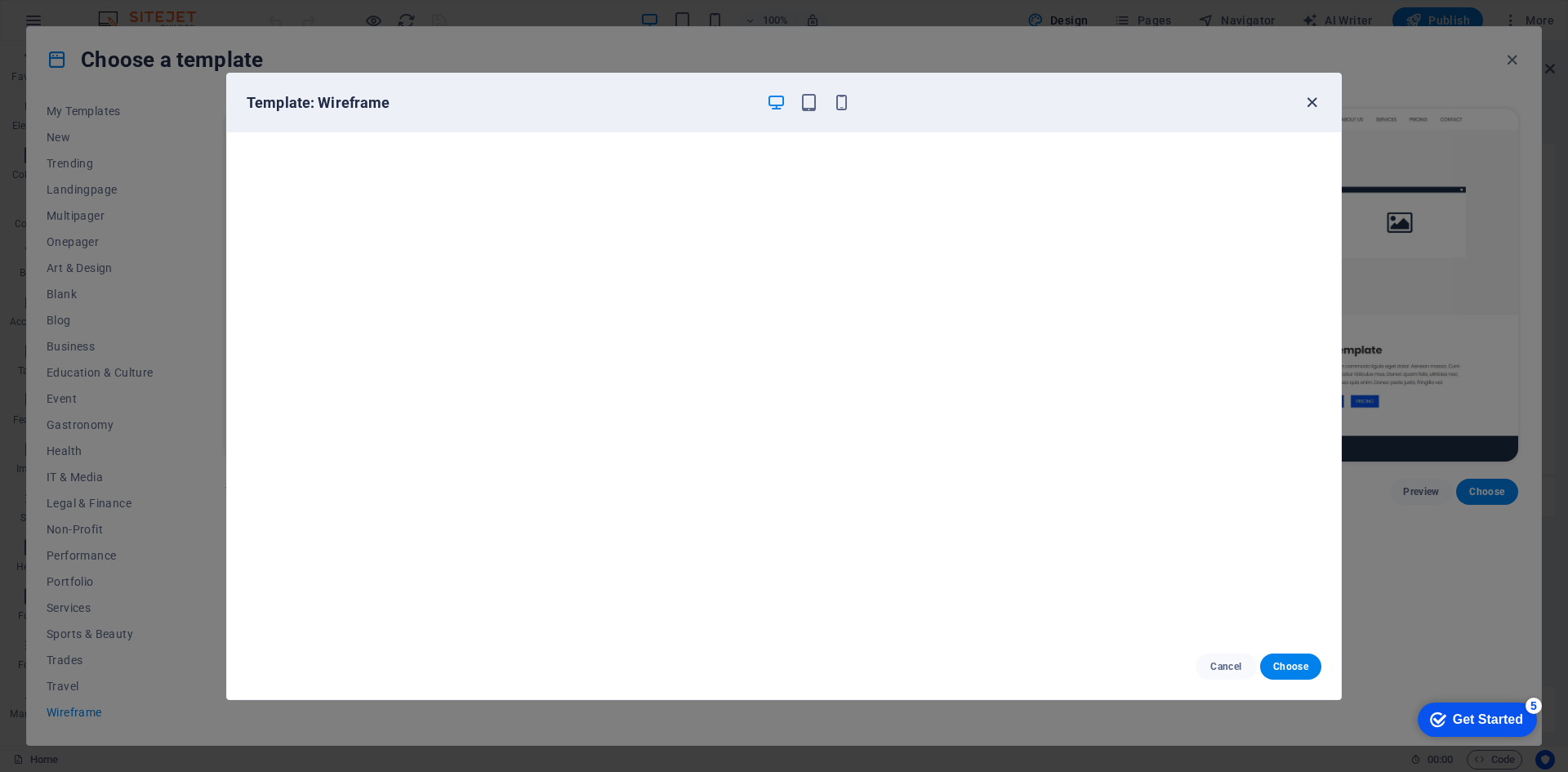
click at [1313, 104] on icon "button" at bounding box center [1312, 103] width 19 height 19
